Goal: Communication & Community: Answer question/provide support

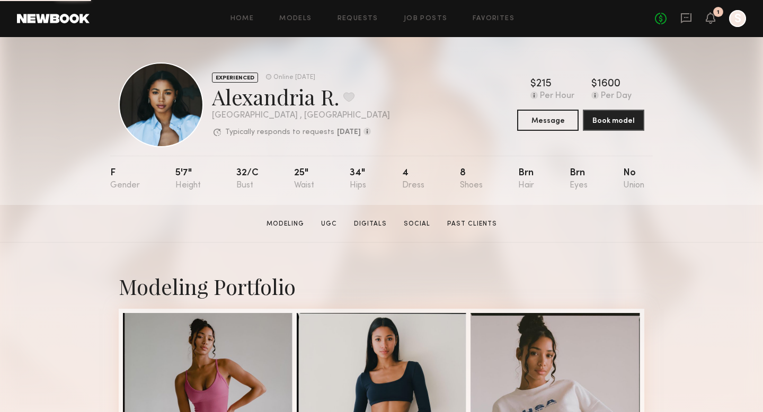
click at [714, 12] on div "1" at bounding box center [718, 12] width 10 height 10
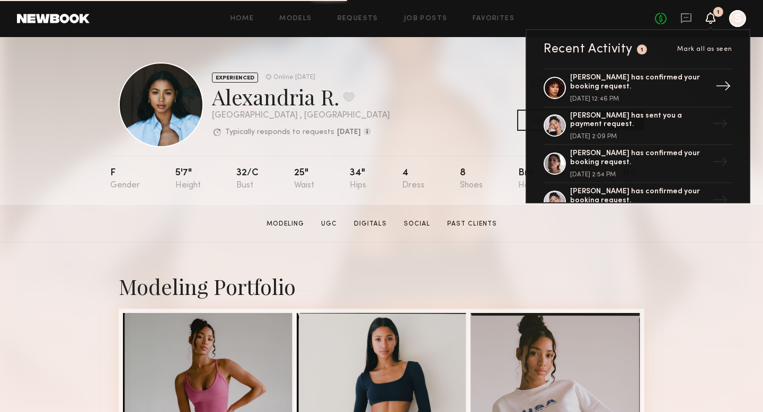
click at [659, 73] on link "Jael H. has confirmed your booking request. August 26, 2025 @ 12:46 PM →" at bounding box center [637, 87] width 189 height 39
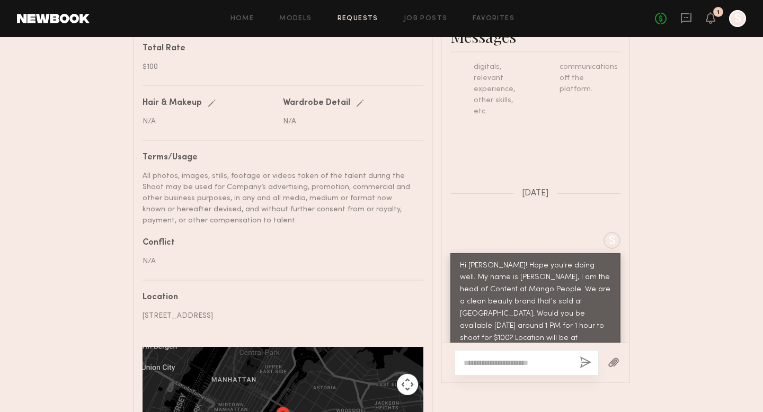
scroll to position [532, 0]
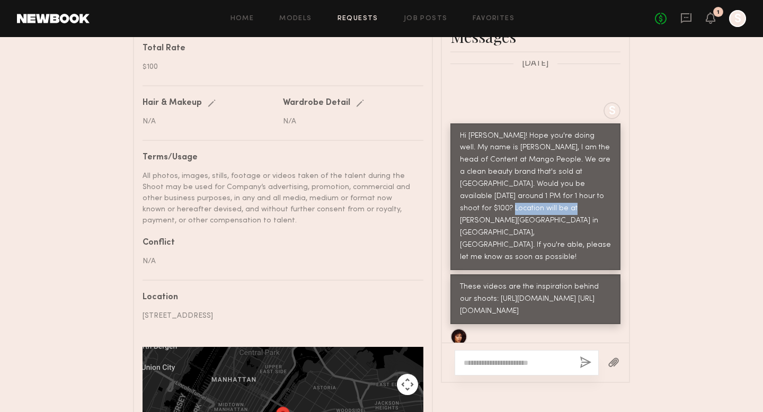
drag, startPoint x: 572, startPoint y: 191, endPoint x: 498, endPoint y: 209, distance: 76.3
click at [498, 209] on div "Hi Jael! Hope you're doing well. My name is Mina, I am the head of Content at M…" at bounding box center [535, 196] width 151 height 133
copy div "Zaruma Gold Coffee"
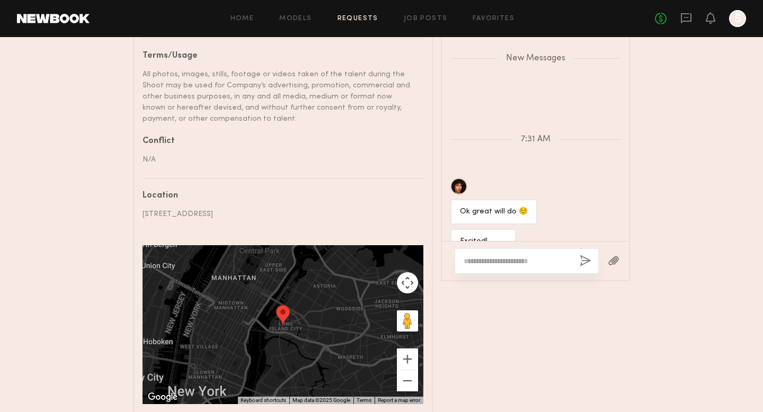
scroll to position [626, 0]
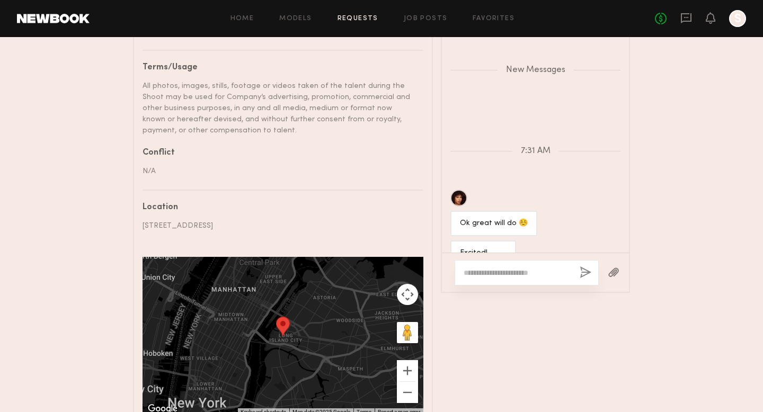
click at [459, 190] on div at bounding box center [458, 198] width 17 height 17
